Goal: Transaction & Acquisition: Purchase product/service

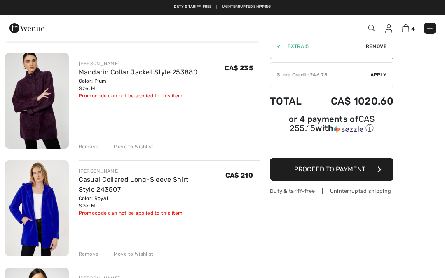
scroll to position [35, 0]
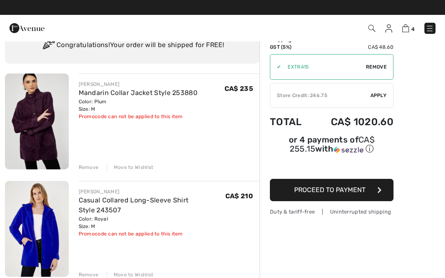
click at [48, 120] on img at bounding box center [37, 121] width 64 height 96
click at [48, 126] on img at bounding box center [37, 121] width 64 height 96
click at [37, 127] on img at bounding box center [37, 121] width 64 height 96
click at [23, 126] on img at bounding box center [37, 121] width 64 height 96
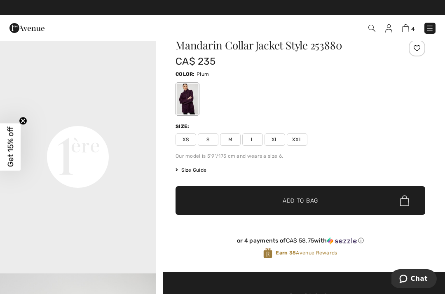
scroll to position [489, 0]
click at [405, 26] on img at bounding box center [405, 28] width 7 height 8
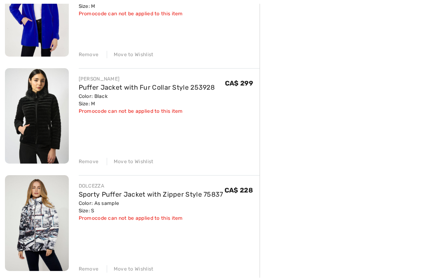
scroll to position [254, 0]
click at [36, 113] on img at bounding box center [37, 115] width 64 height 95
click at [87, 83] on link "Puffer Jacket with Fur Collar Style 253928" at bounding box center [147, 87] width 136 height 8
click at [80, 83] on link "Puffer Jacket with Fur Collar Style 253928" at bounding box center [147, 87] width 136 height 8
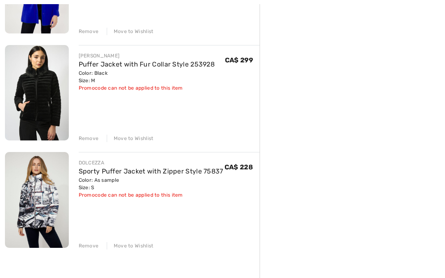
click at [33, 96] on img at bounding box center [37, 92] width 64 height 95
click at [36, 85] on img at bounding box center [37, 92] width 64 height 95
click at [120, 66] on link "Puffer Jacket with Fur Collar Style 253928" at bounding box center [147, 64] width 136 height 8
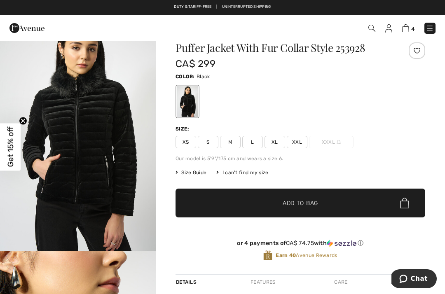
click at [73, 127] on img "1 / 6" at bounding box center [78, 134] width 156 height 233
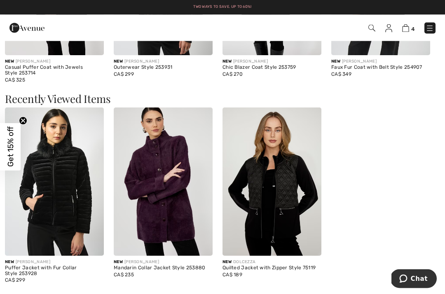
scroll to position [801, 0]
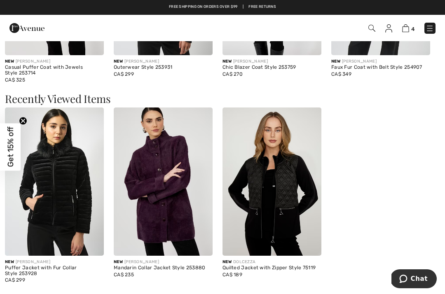
click at [271, 186] on img at bounding box center [272, 182] width 99 height 148
click at [286, 167] on img at bounding box center [272, 182] width 99 height 148
click at [248, 226] on img at bounding box center [272, 182] width 99 height 148
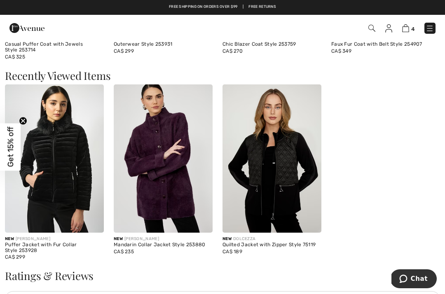
click at [238, 236] on div "New DOLCEZZA" at bounding box center [272, 239] width 99 height 6
click at [278, 141] on img at bounding box center [272, 159] width 99 height 148
click at [271, 152] on img at bounding box center [272, 159] width 99 height 148
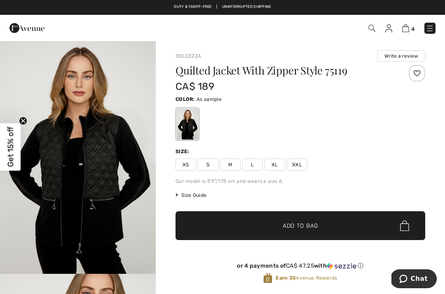
click at [226, 164] on span "M" at bounding box center [230, 165] width 21 height 12
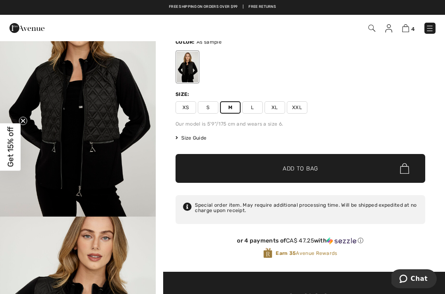
scroll to position [56, 0]
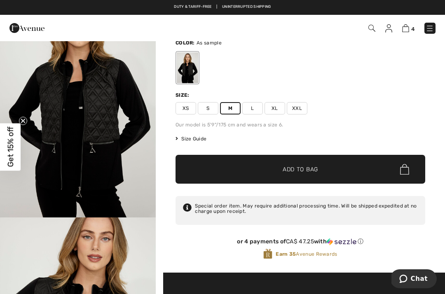
click at [303, 166] on span "Add to Bag" at bounding box center [300, 169] width 35 height 9
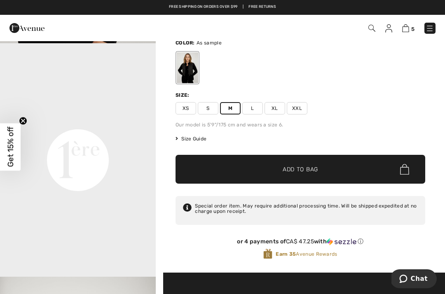
scroll to position [472, 0]
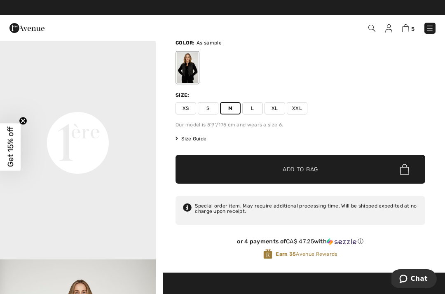
click at [129, 104] on video "Your browser does not support the video tag." at bounding box center [78, 65] width 156 height 78
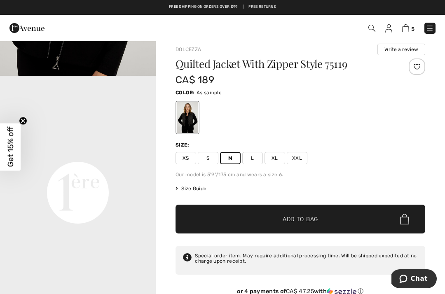
scroll to position [0, 0]
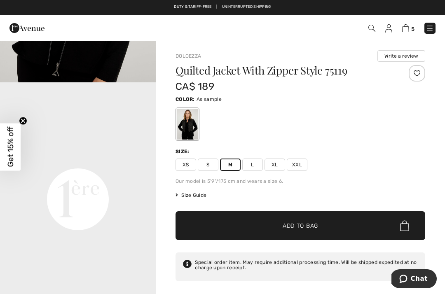
click at [406, 28] on img at bounding box center [405, 28] width 7 height 8
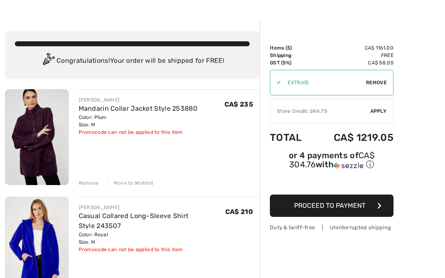
scroll to position [19, 0]
click at [101, 217] on link "Casual Collared Long-Sleeve Shirt Style 243507" at bounding box center [134, 221] width 110 height 18
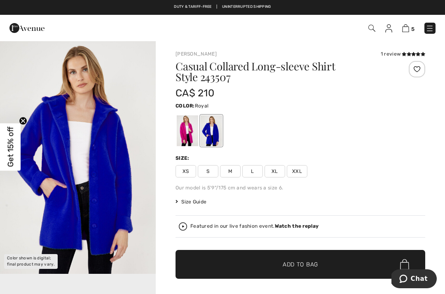
click at [210, 122] on div at bounding box center [211, 130] width 21 height 31
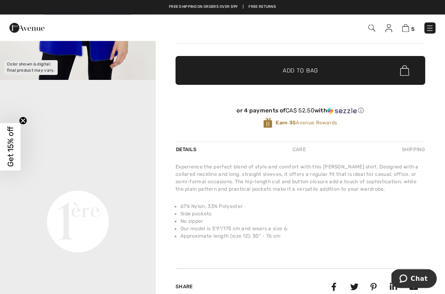
scroll to position [195, 0]
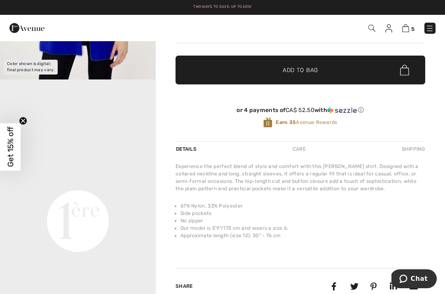
click at [125, 182] on video "Your browser does not support the video tag." at bounding box center [78, 143] width 156 height 78
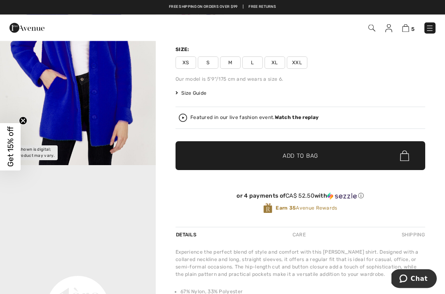
scroll to position [104, 0]
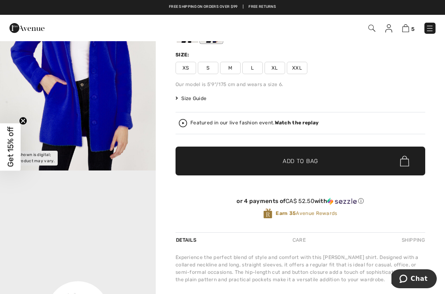
click at [108, 200] on video "Your browser does not support the video tag." at bounding box center [78, 234] width 156 height 78
click at [115, 106] on img "1 / 1" at bounding box center [78, 54] width 156 height 234
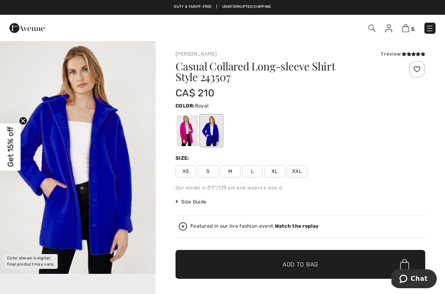
click at [399, 159] on div "Size:" at bounding box center [301, 158] width 250 height 7
click at [379, 167] on div "XS S M L XL XXL" at bounding box center [301, 171] width 250 height 12
click at [211, 125] on div at bounding box center [211, 130] width 21 height 31
click at [228, 171] on span "M" at bounding box center [230, 171] width 21 height 12
click at [318, 259] on span "✔ Added to Bag Add to Bag" at bounding box center [301, 264] width 250 height 29
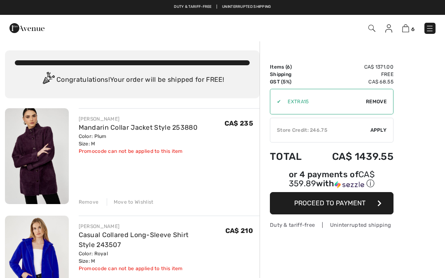
scroll to position [58, 0]
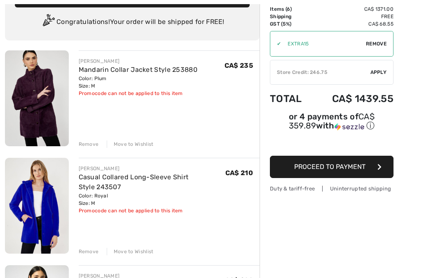
click at [93, 70] on link "Mandarin Collar Jacket Style 253880" at bounding box center [138, 70] width 119 height 8
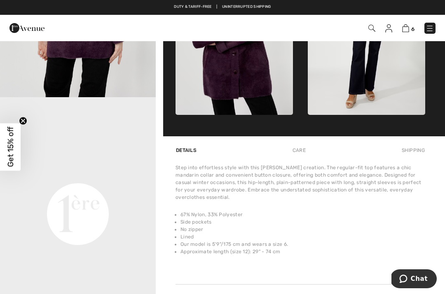
scroll to position [398, 0]
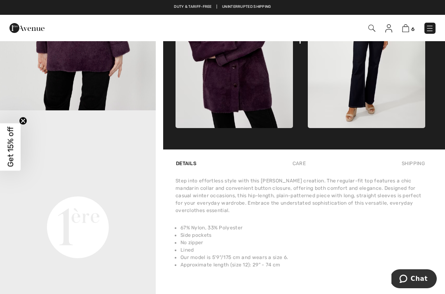
click at [412, 26] on span "6" at bounding box center [413, 29] width 3 height 6
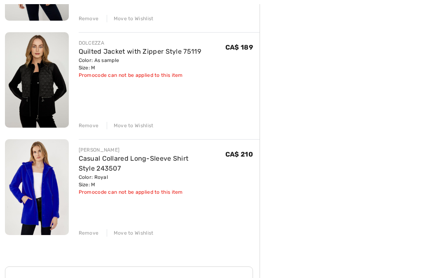
scroll to position [518, 0]
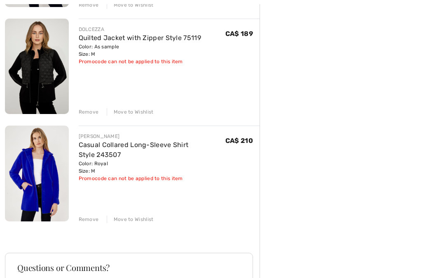
click at [89, 219] on div "Remove" at bounding box center [89, 218] width 20 height 7
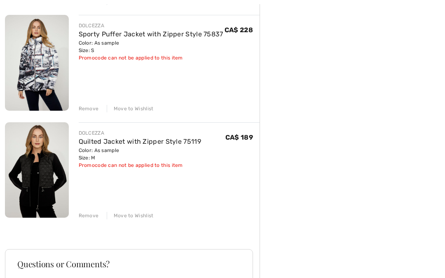
scroll to position [414, 0]
click at [135, 216] on div "Move to Wishlist" at bounding box center [130, 215] width 47 height 7
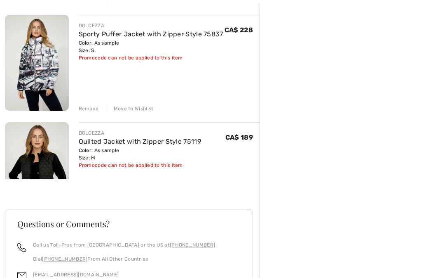
click at [132, 109] on div "Move to Wishlist" at bounding box center [130, 108] width 47 height 7
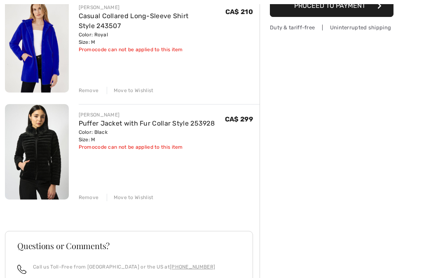
scroll to position [219, 0]
click at [85, 198] on div "Remove" at bounding box center [89, 196] width 20 height 7
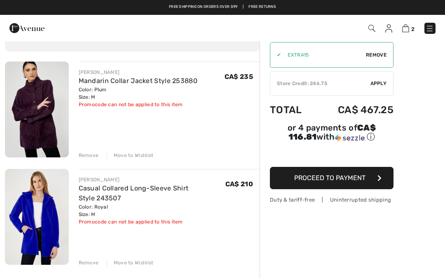
scroll to position [46, 0]
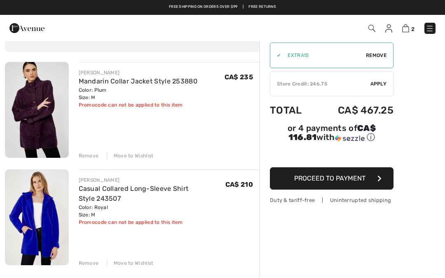
click at [133, 265] on div "Move to Wishlist" at bounding box center [130, 262] width 47 height 7
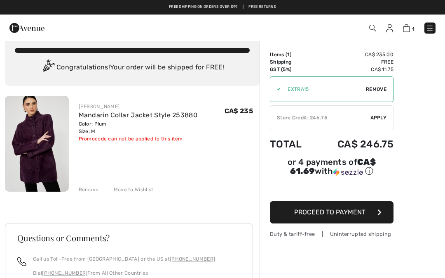
scroll to position [0, 0]
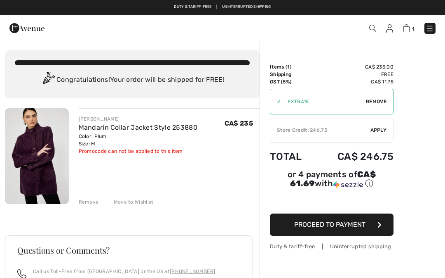
click at [334, 226] on span "Proceed to Payment" at bounding box center [329, 224] width 71 height 8
click at [380, 228] on icon "button" at bounding box center [380, 224] width 4 height 7
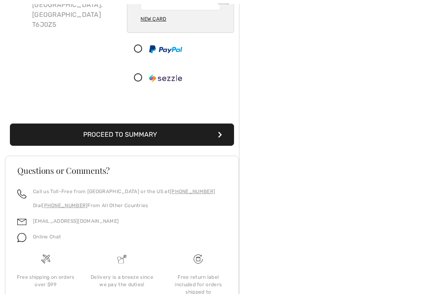
scroll to position [132, 0]
click at [119, 144] on button "Proceed to Summary" at bounding box center [122, 135] width 224 height 22
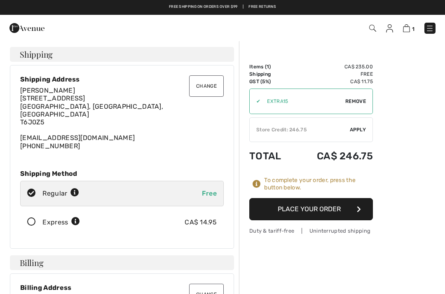
click at [359, 125] on div "✔ Store Credit: 246.75 Apply Remove" at bounding box center [311, 130] width 124 height 25
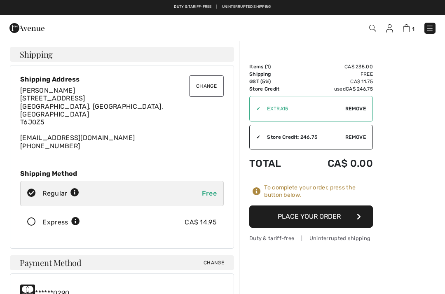
click at [318, 216] on button "Place Your Order" at bounding box center [311, 217] width 124 height 22
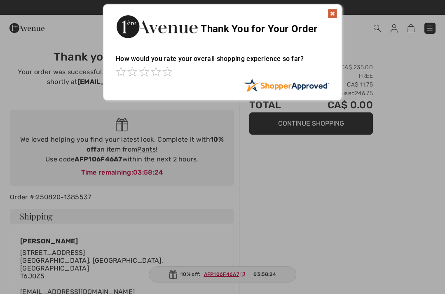
click at [331, 16] on img at bounding box center [333, 14] width 10 height 10
